Goal: Transaction & Acquisition: Purchase product/service

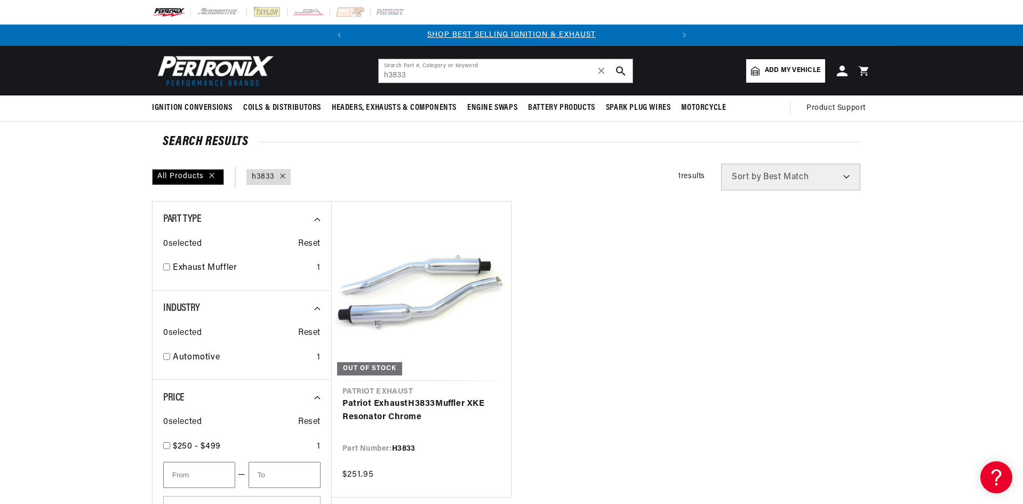
scroll to position [0, 323]
drag, startPoint x: 440, startPoint y: 76, endPoint x: 216, endPoint y: 83, distance: 224.7
click at [216, 83] on header "BETTER SEARCH RESULTS Add your vehicle's year, make, and model to find parts be…" at bounding box center [511, 71] width 772 height 50
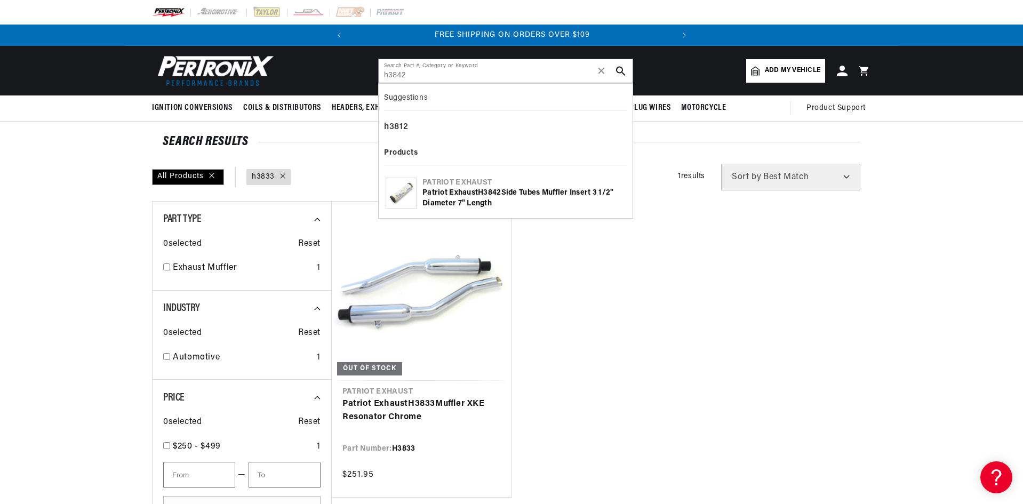
type input "h3842"
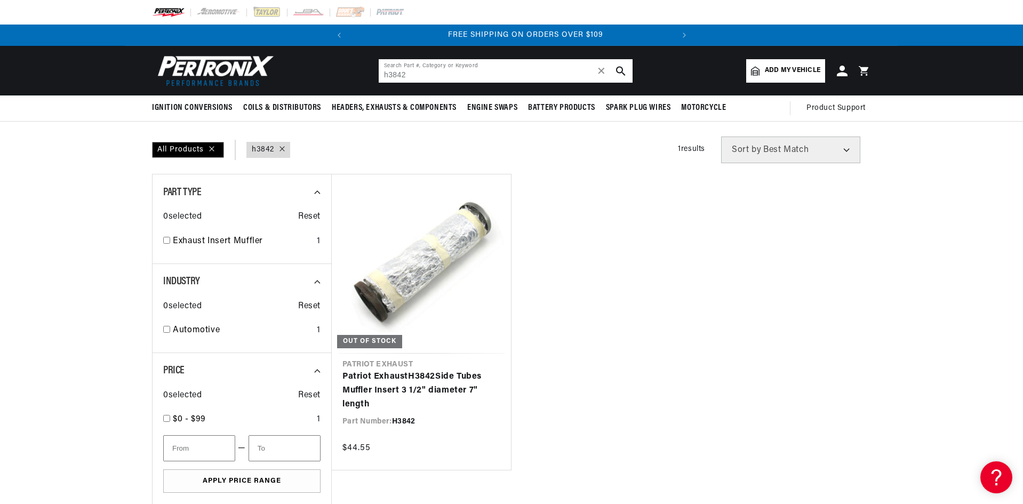
scroll to position [0, 323]
click at [436, 370] on link "Patriot Exhaust H3842 Side Tubes Muffler Insert 3 1/2" diameter 7" length" at bounding box center [421, 390] width 158 height 41
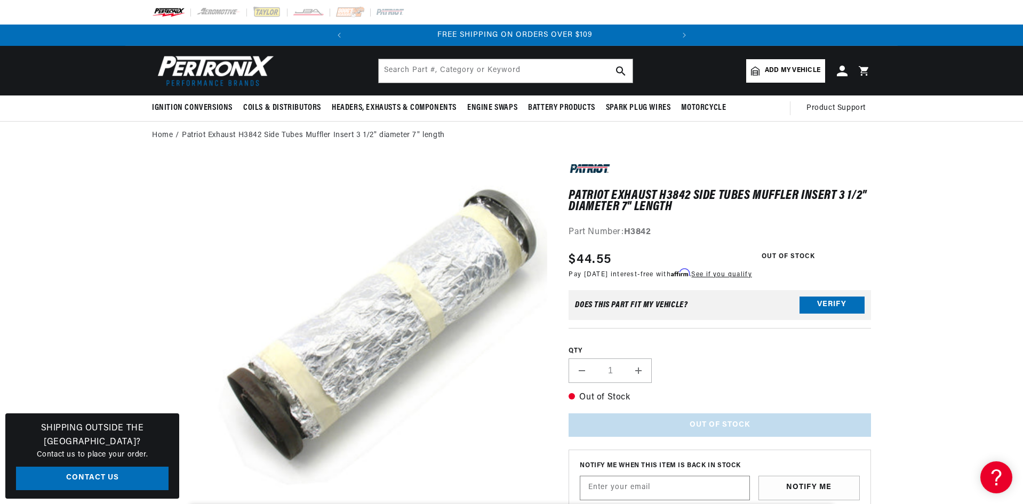
scroll to position [0, 323]
